Goal: Communication & Community: Answer question/provide support

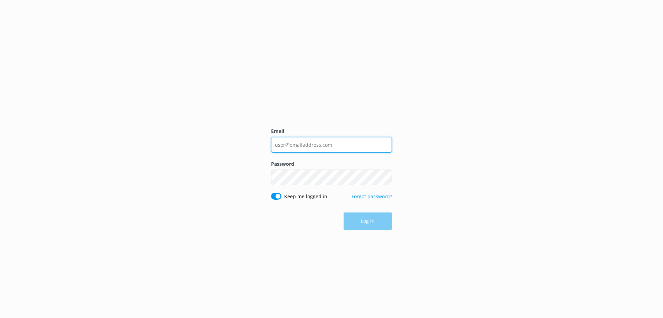
type input "[PERSON_NAME][EMAIL_ADDRESS][DOMAIN_NAME]"
click at [377, 219] on div "Log in" at bounding box center [331, 220] width 121 height 17
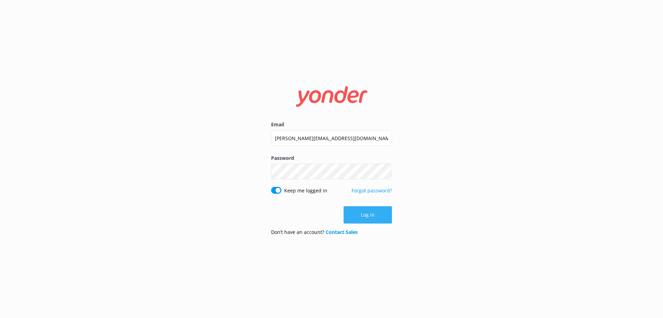
click at [371, 217] on button "Log in" at bounding box center [368, 214] width 48 height 17
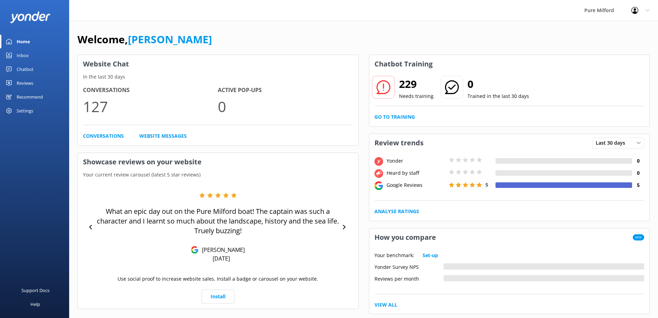
click at [22, 68] on div "Chatbot" at bounding box center [25, 69] width 17 height 14
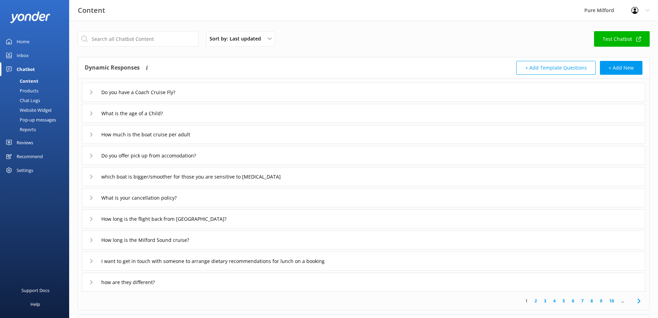
click at [23, 55] on div "Inbox" at bounding box center [23, 55] width 12 height 14
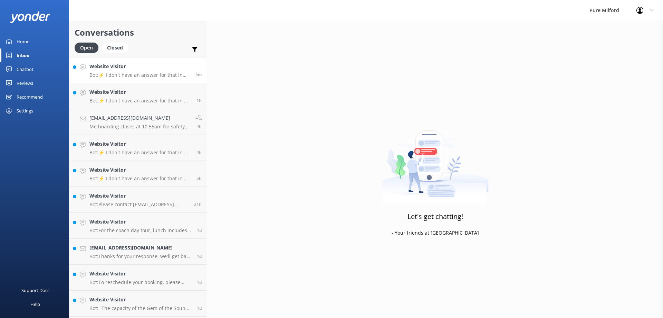
click at [144, 75] on p "Bot: ⚡ I don't have an answer for that in my knowledge base. Please try and rep…" at bounding box center [139, 75] width 101 height 6
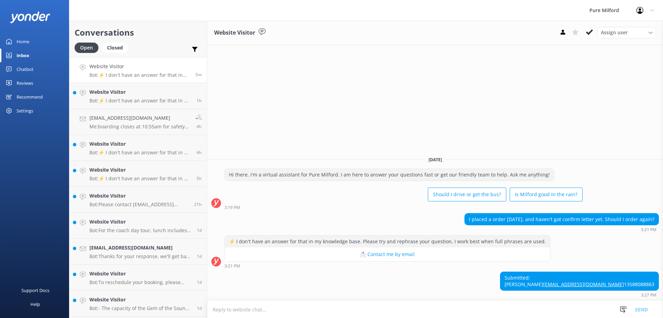
click at [623, 272] on div "Submitted: [PERSON_NAME] [EMAIL_ADDRESS][DOMAIN_NAME] 13588088863" at bounding box center [580, 281] width 158 height 18
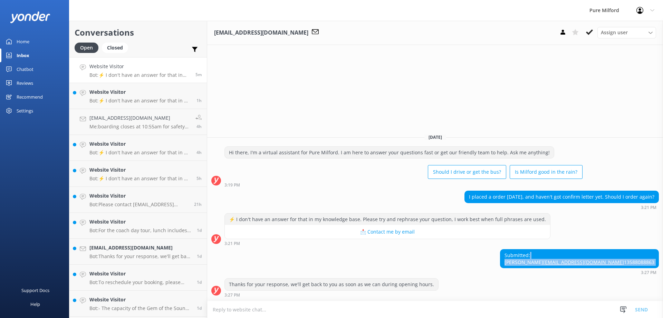
drag, startPoint x: 623, startPoint y: 267, endPoint x: 621, endPoint y: 270, distance: 3.7
click at [621, 270] on div "Submitted: [PERSON_NAME] [EMAIL_ADDRESS][DOMAIN_NAME] 13588088863 3:27 PM" at bounding box center [579, 262] width 159 height 26
click at [489, 267] on div "Submitted: [PERSON_NAME] [EMAIL_ADDRESS][DOMAIN_NAME] 13588088863 3:27 PM" at bounding box center [435, 262] width 456 height 26
drag, startPoint x: 632, startPoint y: 246, endPoint x: 599, endPoint y: 246, distance: 33.2
click at [599, 249] on div "Submitted: [PERSON_NAME] [EMAIL_ADDRESS][DOMAIN_NAME] 13588088863" at bounding box center [580, 258] width 158 height 18
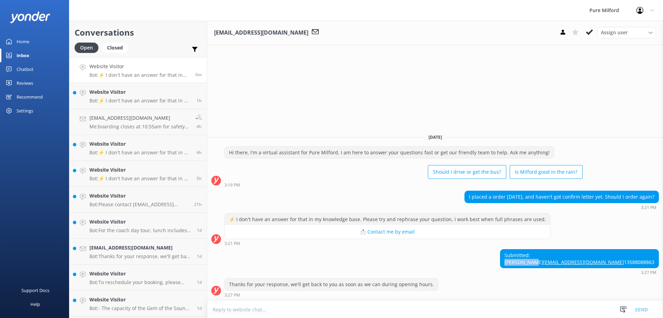
copy div "[PERSON_NAME]"
drag, startPoint x: 656, startPoint y: 255, endPoint x: 586, endPoint y: 257, distance: 69.8
click at [586, 257] on div "Submitted: [PERSON_NAME] [EMAIL_ADDRESS][DOMAIN_NAME] 13588088863 3:27 PM" at bounding box center [435, 262] width 456 height 26
copy link "[EMAIL_ADDRESS][DOMAIN_NAME]"
click at [603, 249] on div "Submitted: [PERSON_NAME] [EMAIL_ADDRESS][DOMAIN_NAME] 13588088863" at bounding box center [580, 258] width 158 height 18
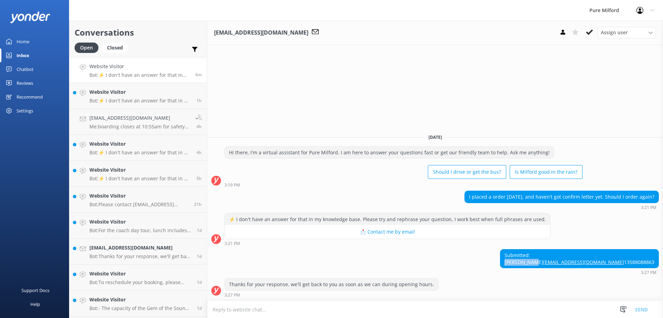
drag, startPoint x: 603, startPoint y: 245, endPoint x: 623, endPoint y: 247, distance: 20.1
click at [623, 249] on div "Submitted: [PERSON_NAME] [EMAIL_ADDRESS][DOMAIN_NAME] 13588088863" at bounding box center [580, 258] width 158 height 18
copy div "[PERSON_NAME]"
click at [621, 263] on div "Submitted: [PERSON_NAME] [EMAIL_ADDRESS][DOMAIN_NAME] 13588088863" at bounding box center [580, 258] width 158 height 18
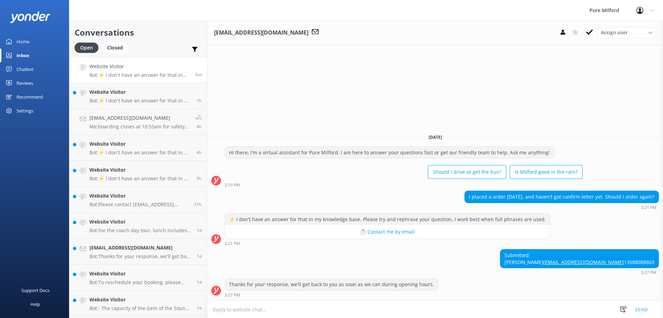
copy div "13588088863"
click at [314, 303] on textarea at bounding box center [435, 309] width 456 height 17
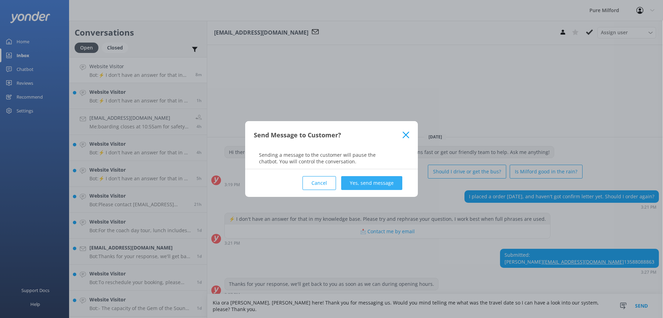
type textarea "Kia ora [PERSON_NAME], [PERSON_NAME] here! Thank you for messaging us. Would yo…"
click at [363, 183] on button "Yes, send message" at bounding box center [371, 183] width 61 height 14
